Goal: Transaction & Acquisition: Purchase product/service

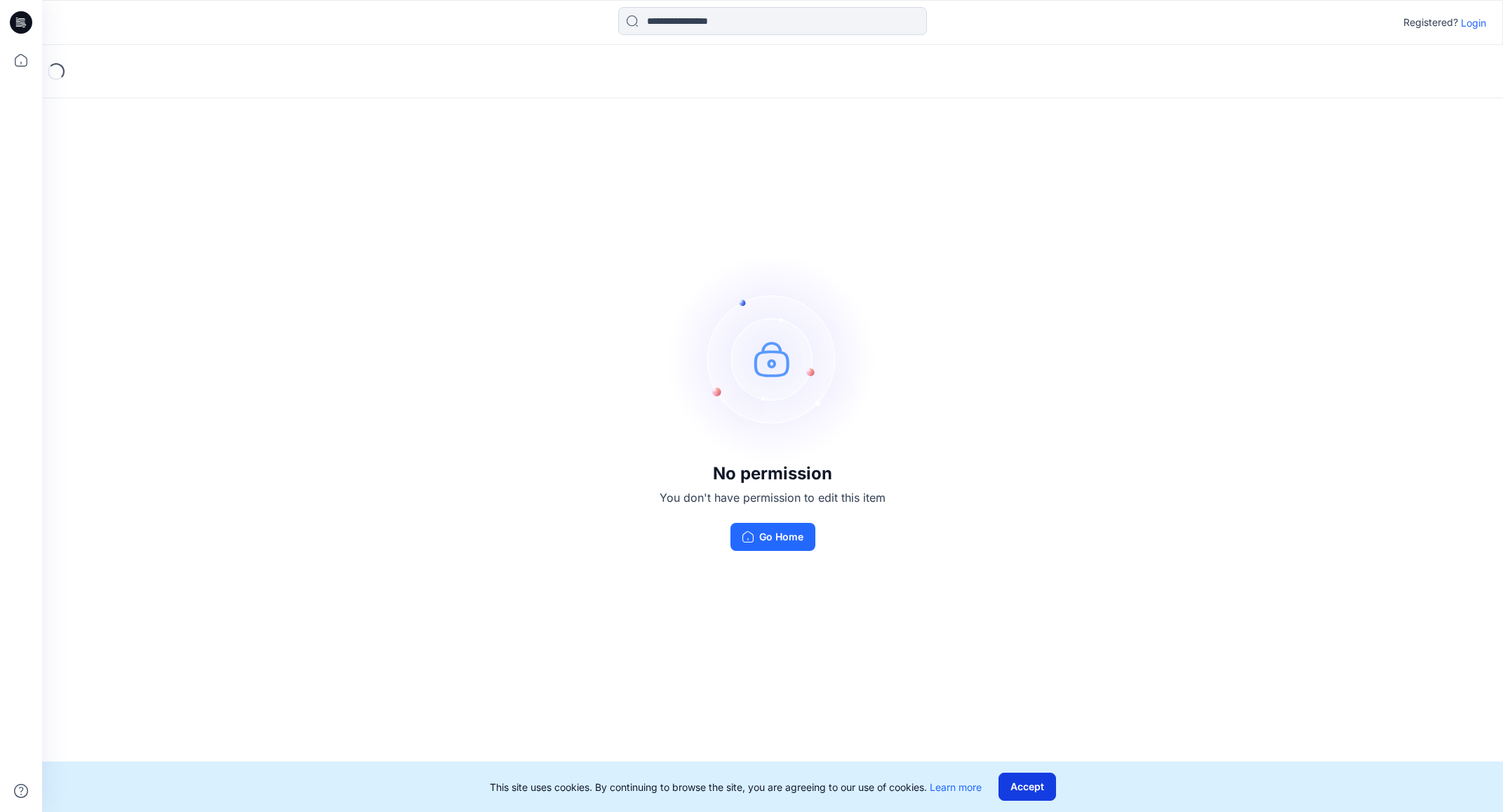
click at [1032, 790] on button "Accept" at bounding box center [1027, 786] width 58 height 28
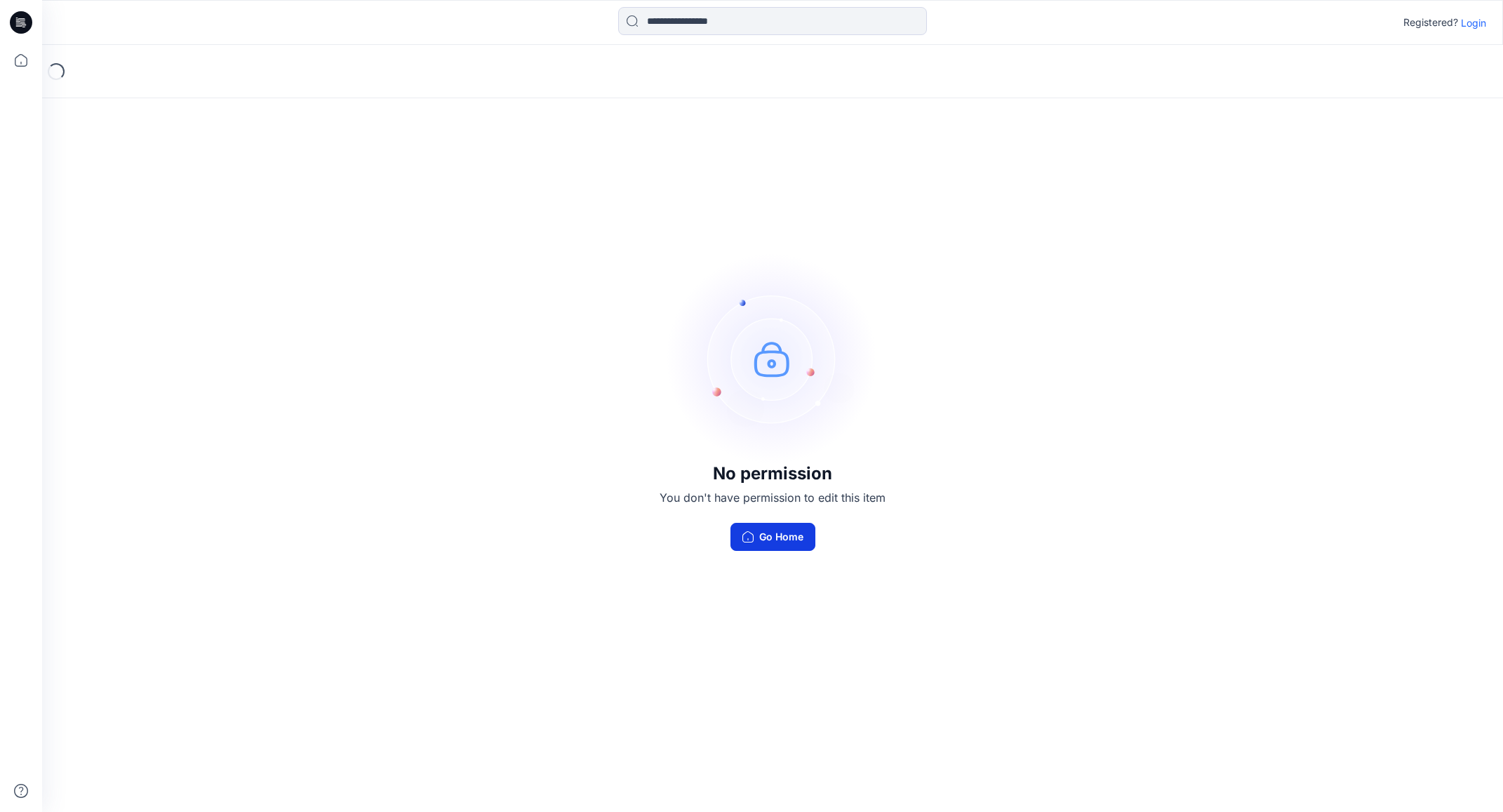
click at [785, 535] on button "Go Home" at bounding box center [773, 536] width 85 height 28
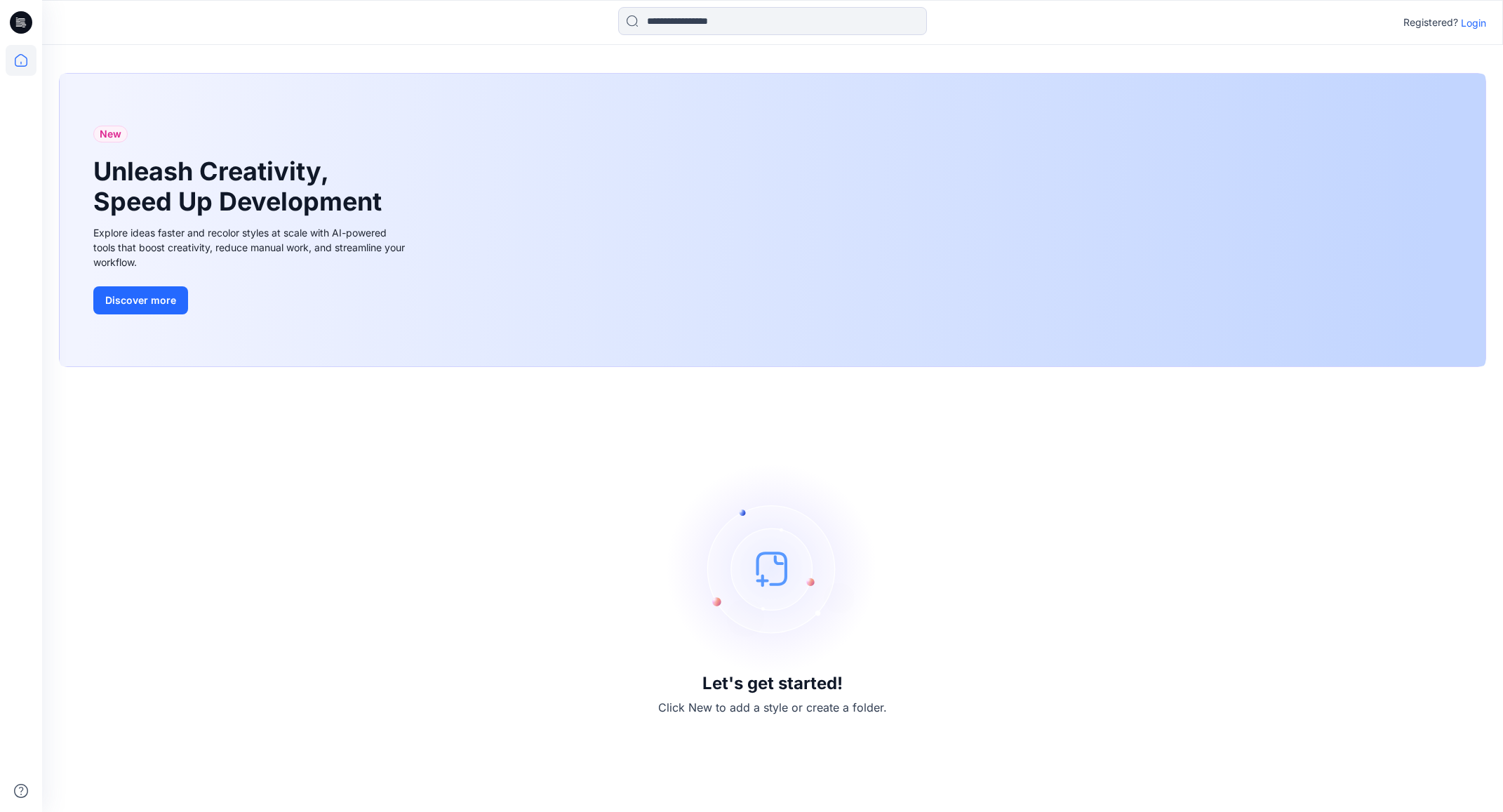
click at [1475, 24] on p "Login" at bounding box center [1473, 23] width 25 height 15
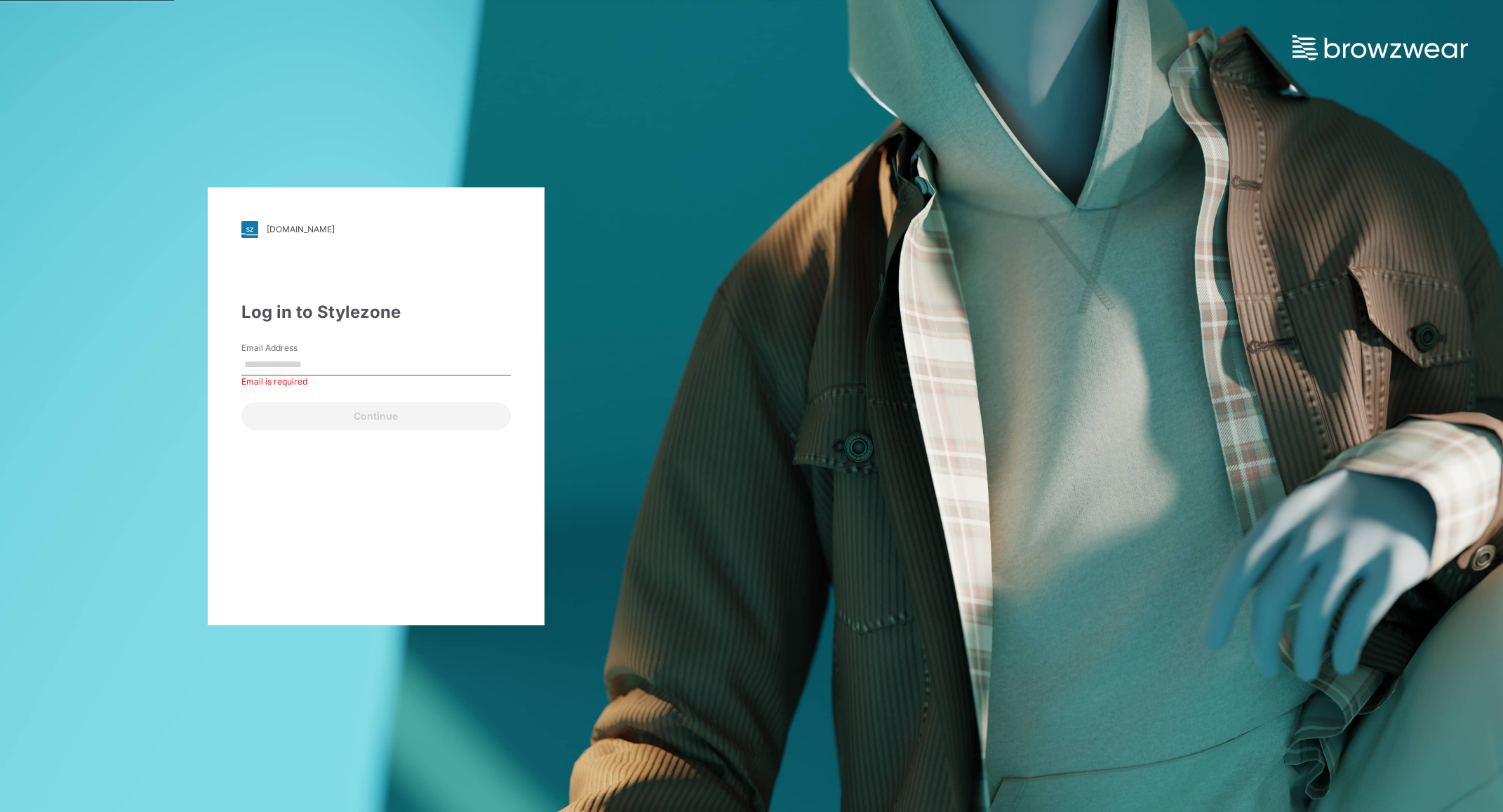
paste input "**********"
type input "**********"
click at [391, 421] on button "Continue" at bounding box center [376, 416] width 269 height 28
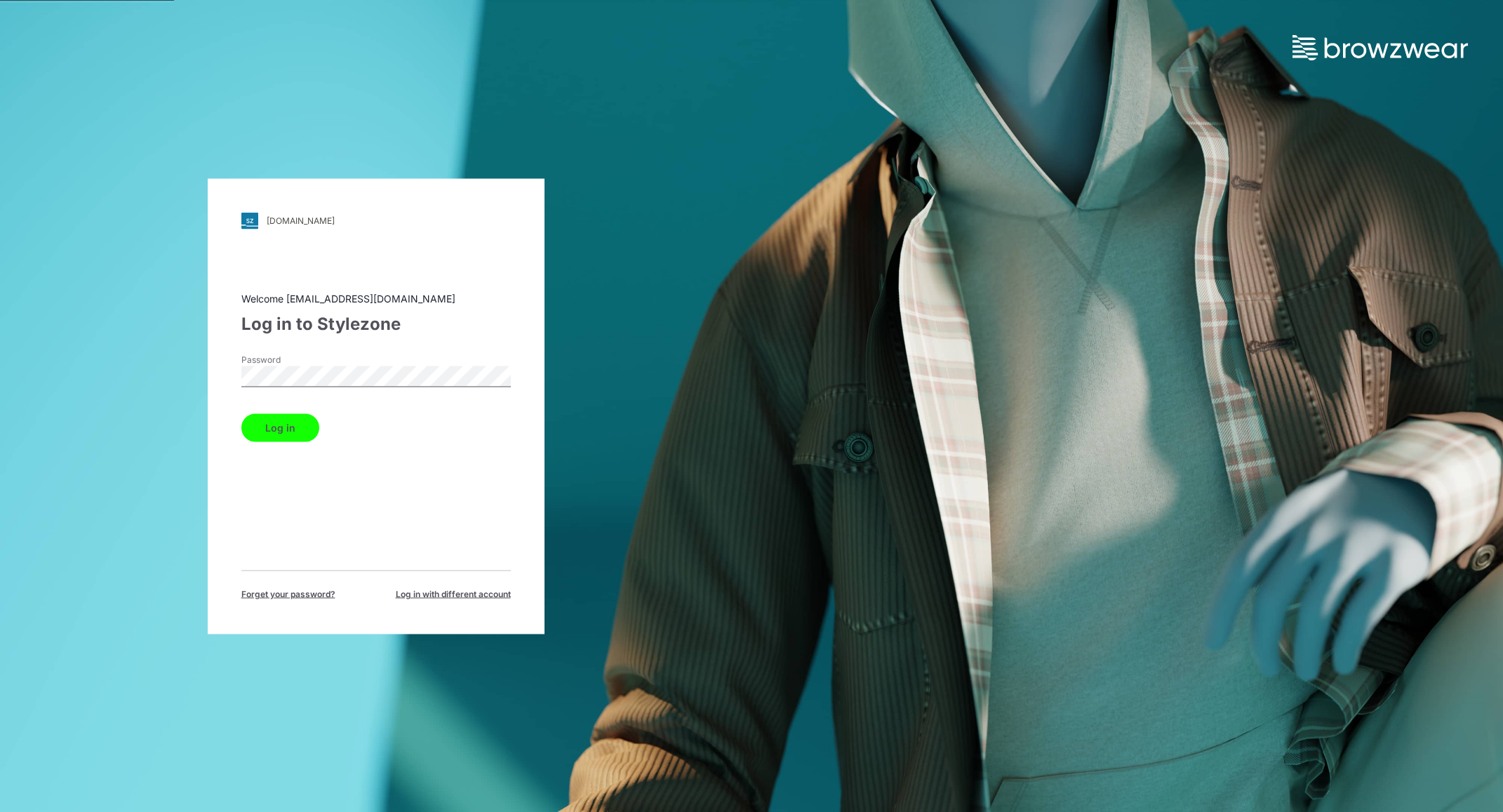
drag, startPoint x: 280, startPoint y: 427, endPoint x: 287, endPoint y: 456, distance: 29.8
click at [280, 427] on button "Log in" at bounding box center [280, 427] width 78 height 28
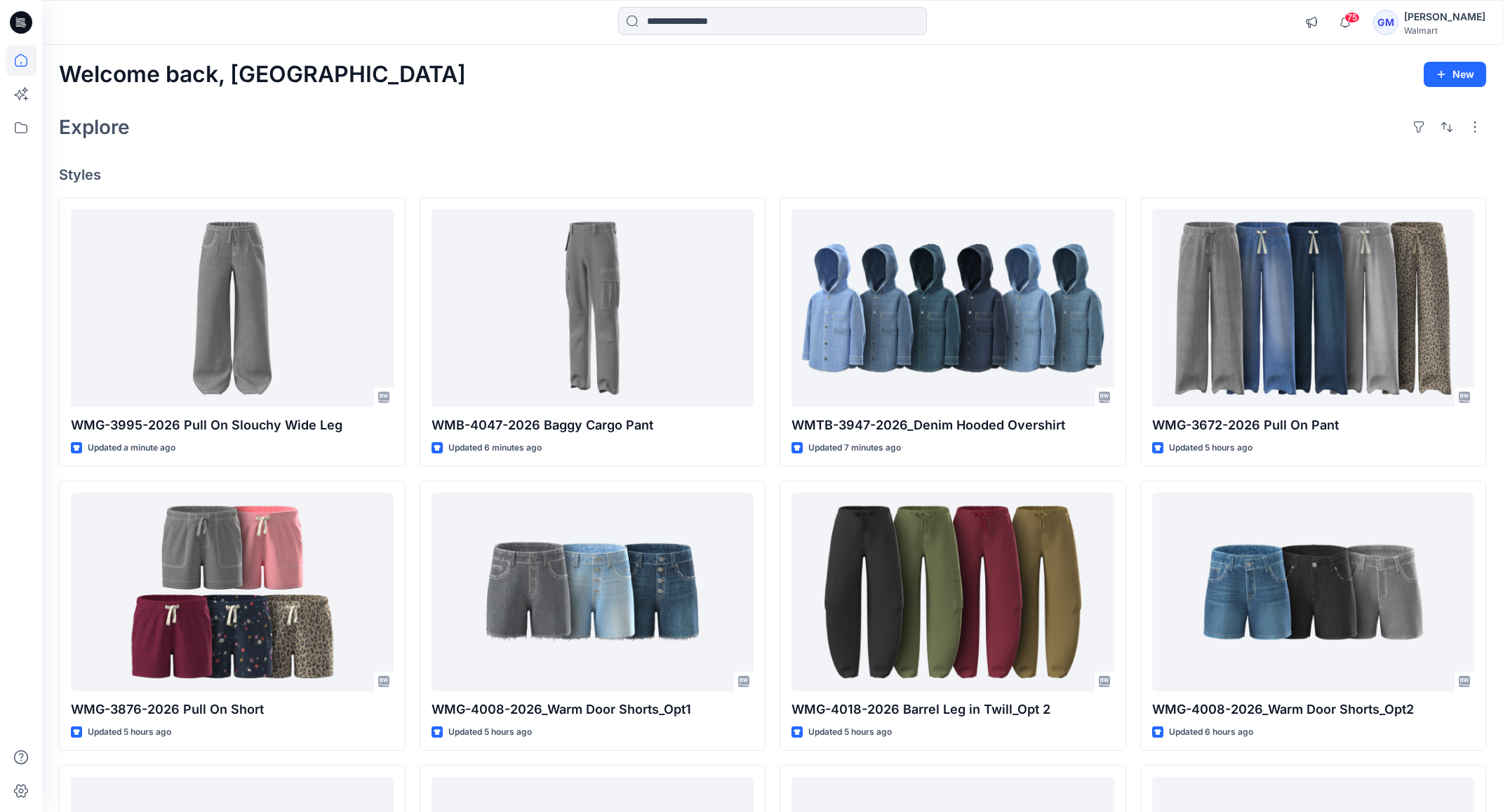
click at [819, 119] on div "Explore" at bounding box center [772, 127] width 1427 height 34
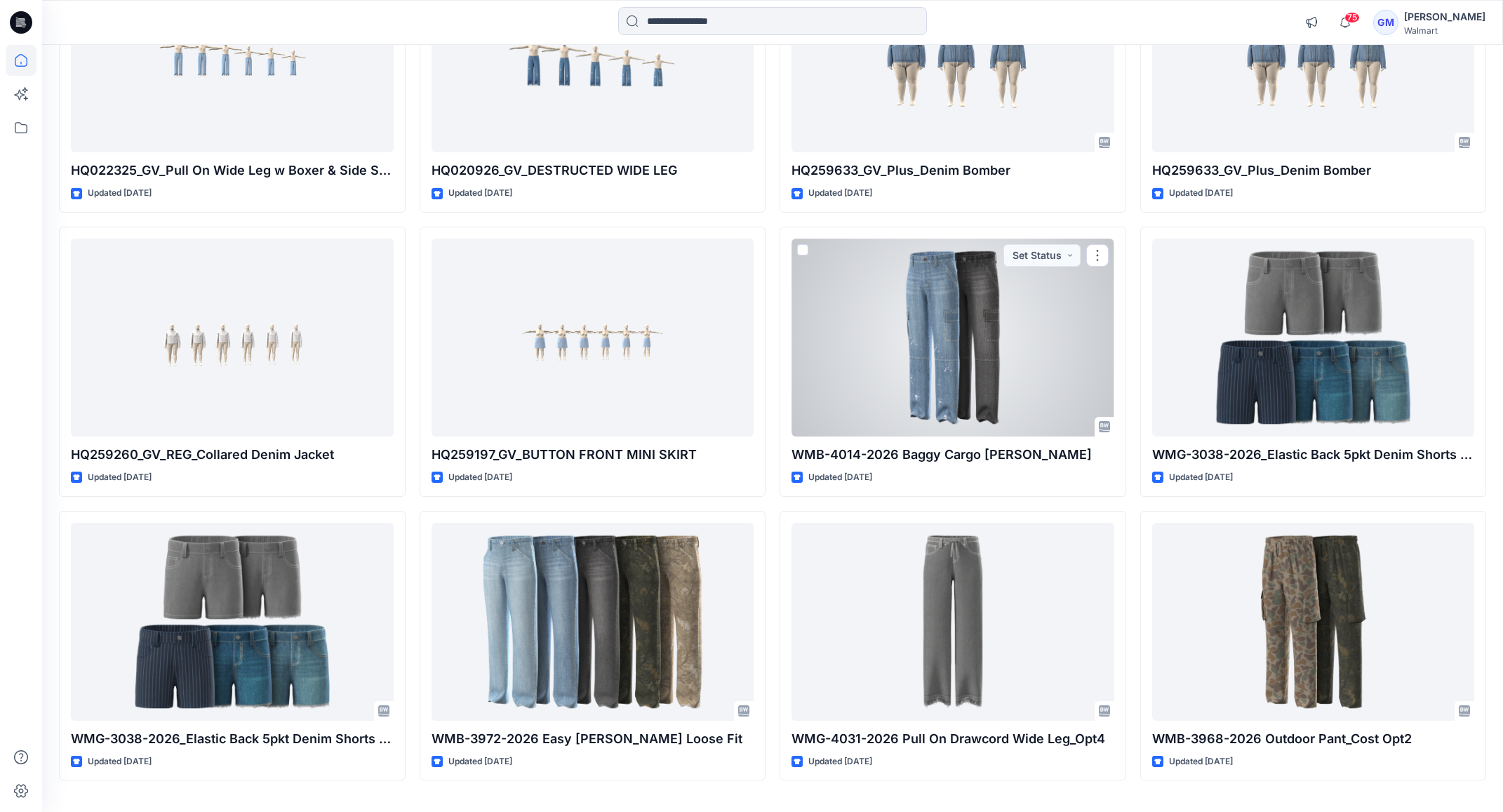
scroll to position [1962, 0]
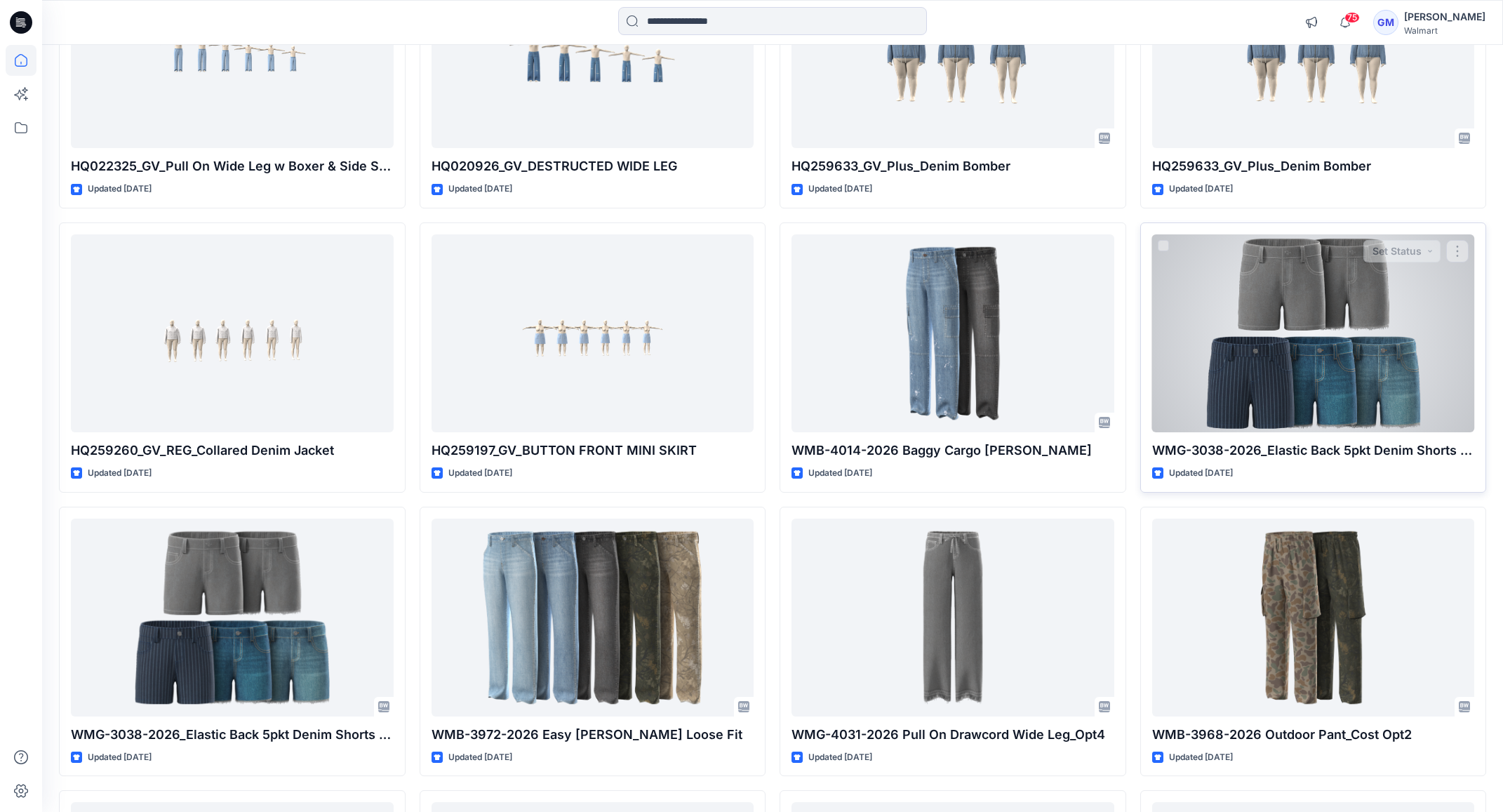
click at [1241, 333] on div at bounding box center [1313, 333] width 322 height 197
